Goal: Transaction & Acquisition: Purchase product/service

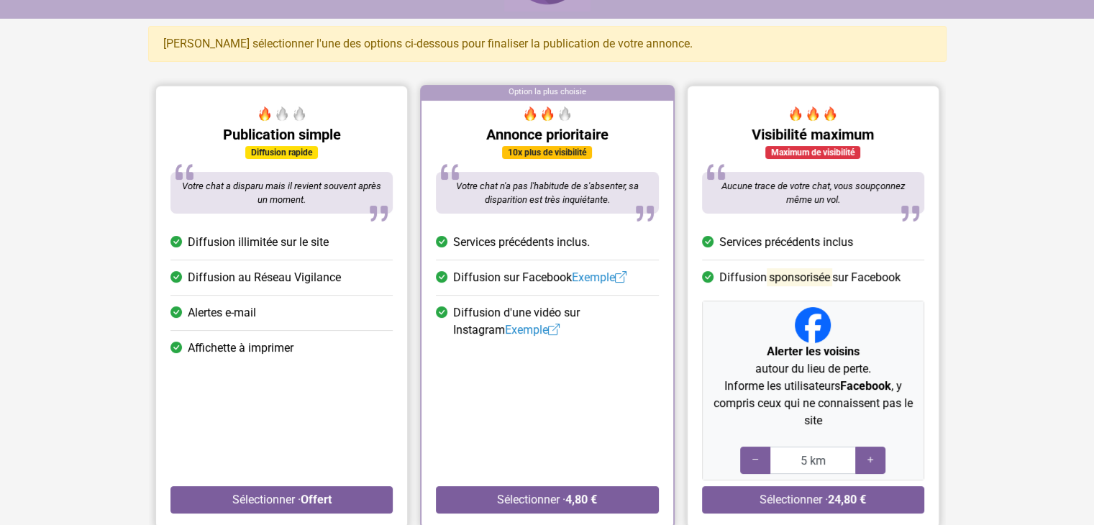
scroll to position [144, 0]
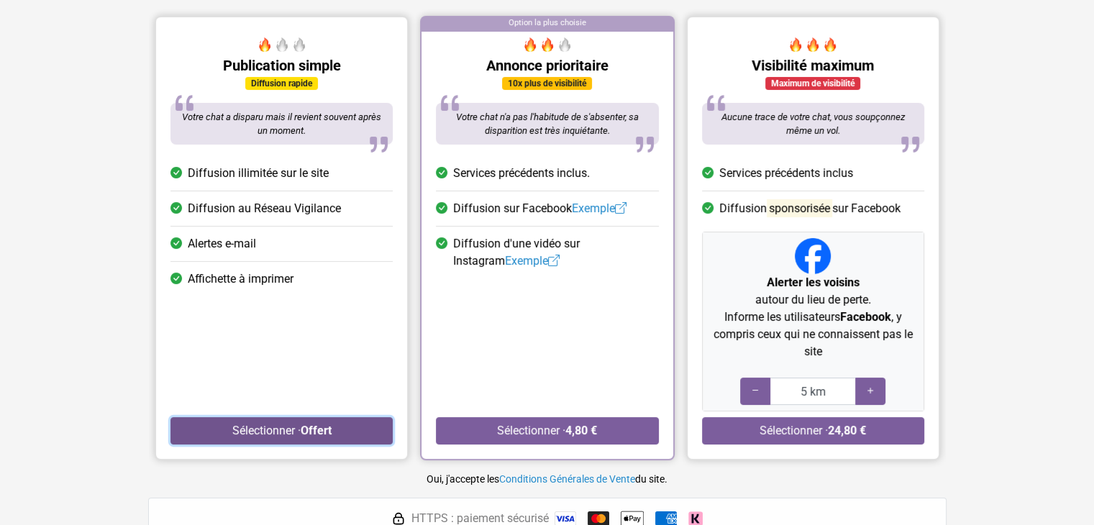
click at [327, 427] on strong "Offert" at bounding box center [315, 431] width 31 height 14
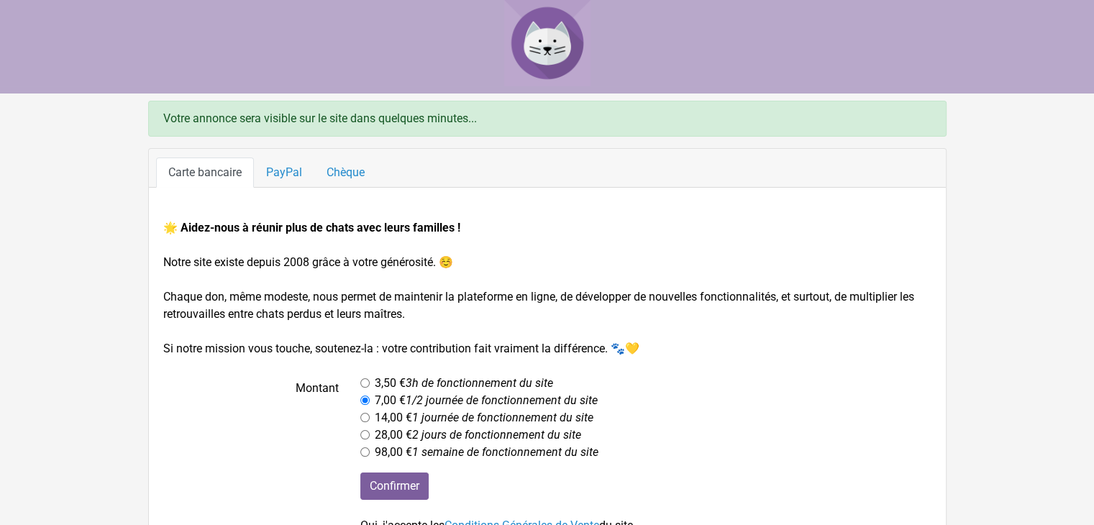
scroll to position [92, 0]
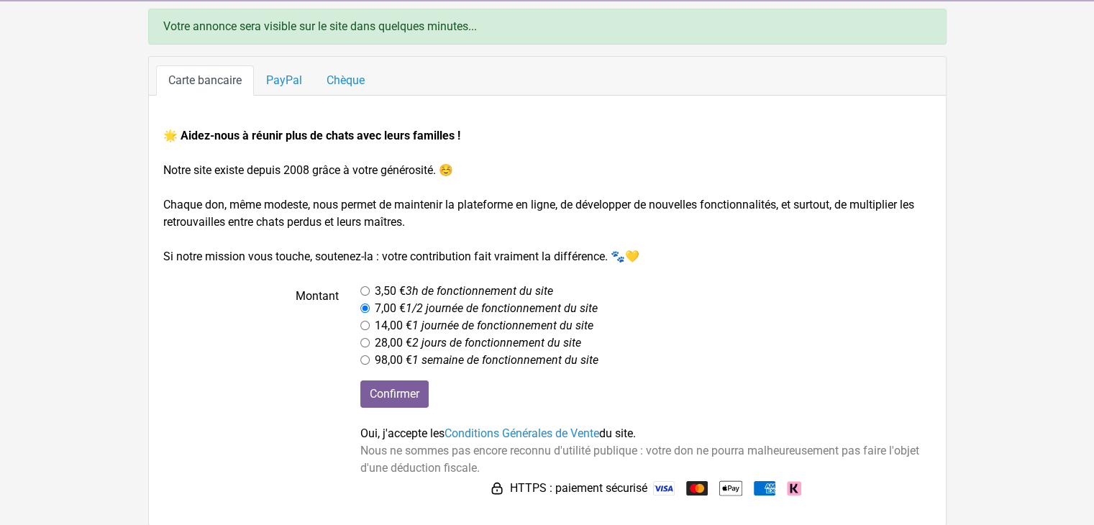
click at [371, 287] on div "3,50 € 3h de fonctionnement du site" at bounding box center [645, 291] width 571 height 17
click at [368, 288] on input "radio" at bounding box center [364, 290] width 9 height 9
radio input "true"
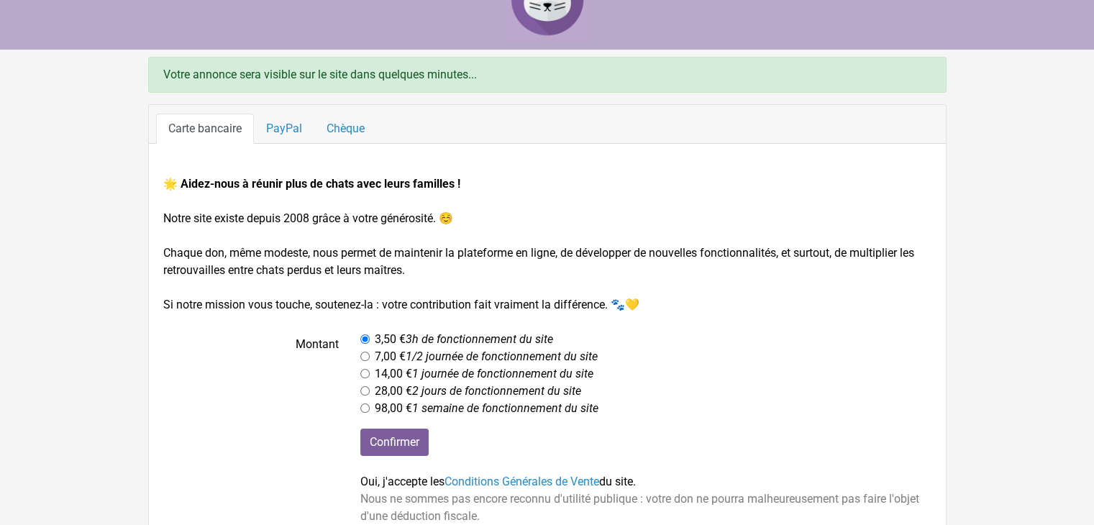
scroll to position [0, 0]
